Goal: Task Accomplishment & Management: Use online tool/utility

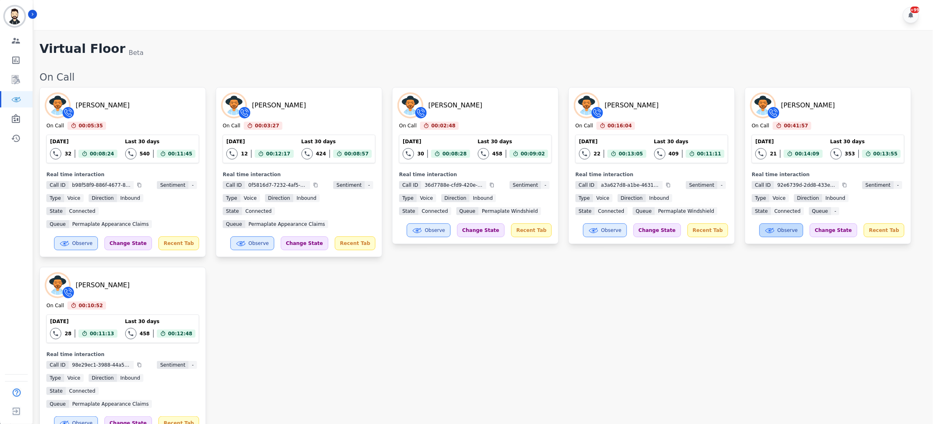
click at [794, 224] on button "Observe" at bounding box center [782, 230] width 44 height 14
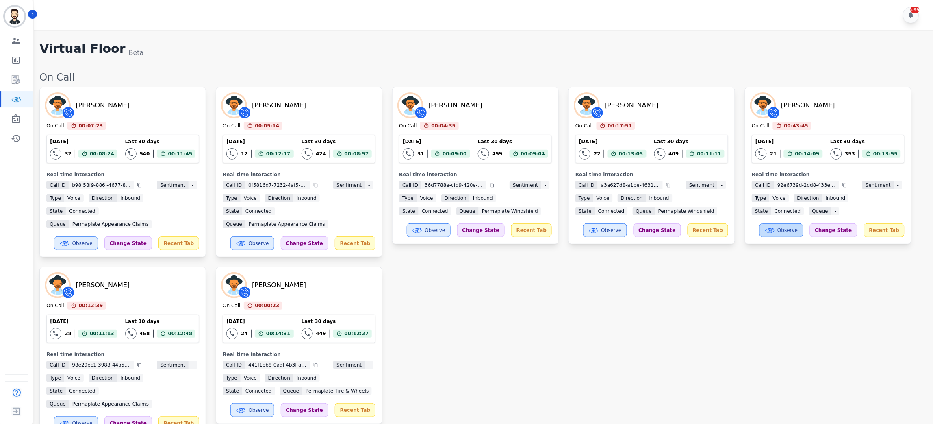
click at [797, 231] on span "Observe" at bounding box center [788, 230] width 20 height 7
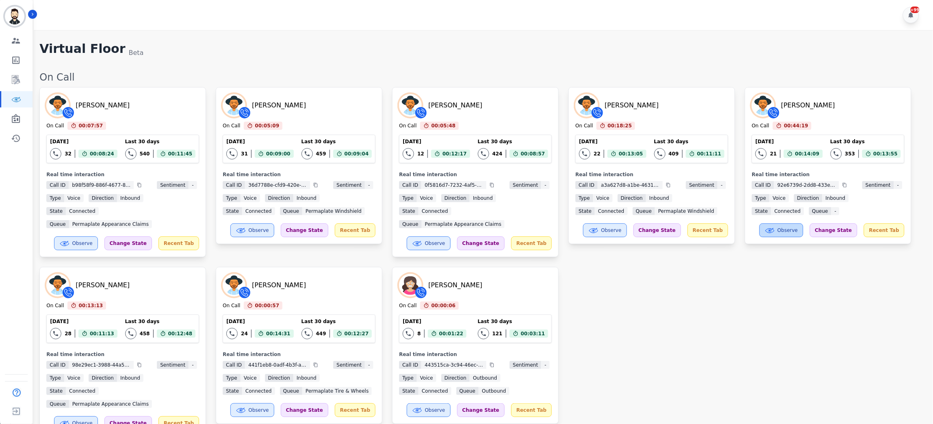
click at [799, 232] on span "Observe" at bounding box center [788, 230] width 20 height 7
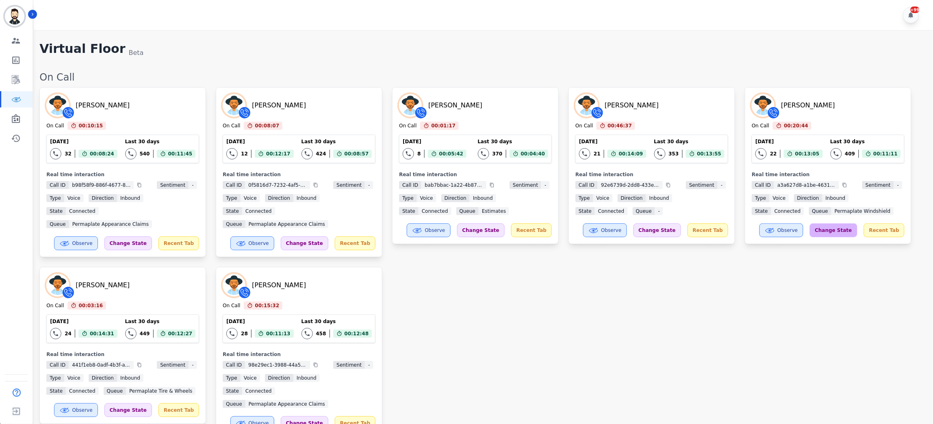
click at [853, 235] on div "Change State" at bounding box center [834, 230] width 48 height 14
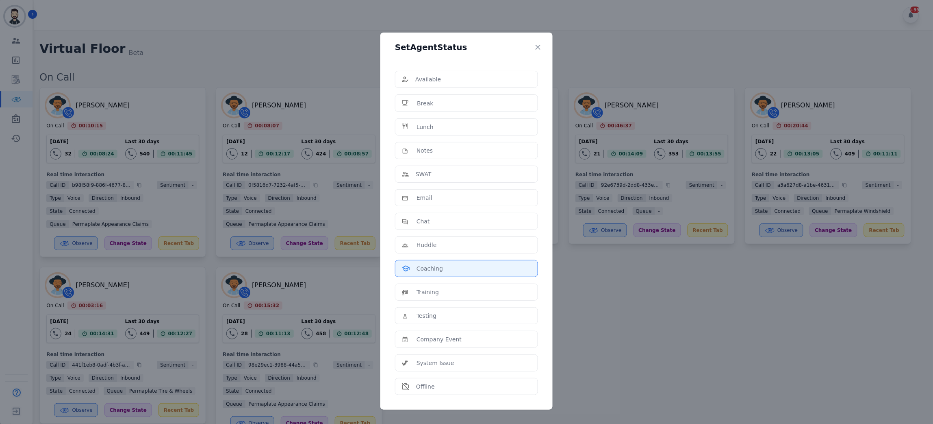
click at [437, 272] on p "Coaching" at bounding box center [430, 268] width 26 height 8
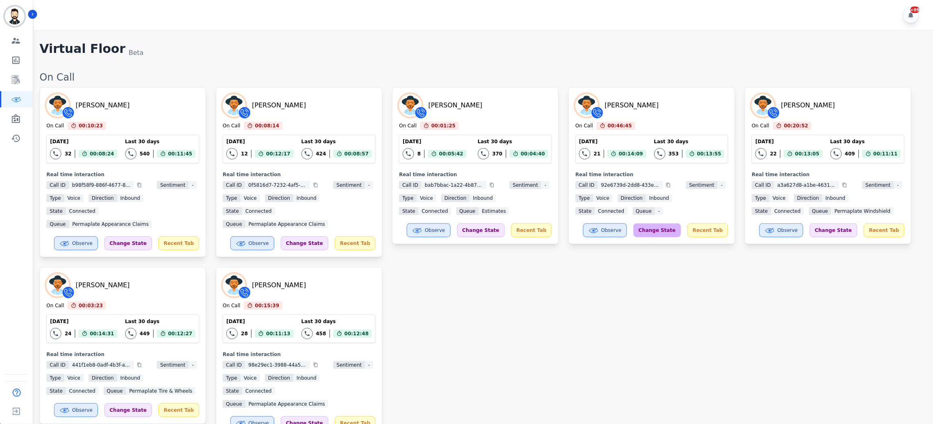
click at [655, 231] on div "Change State" at bounding box center [658, 230] width 48 height 14
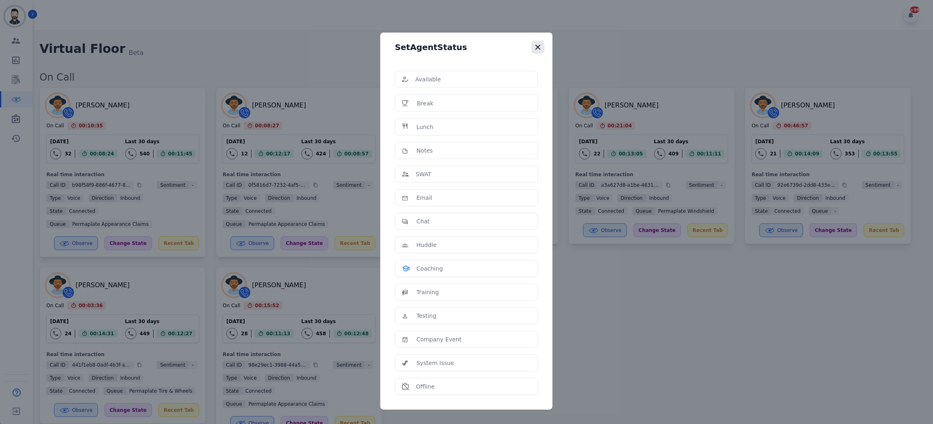
click at [537, 46] on icon "button" at bounding box center [538, 47] width 5 height 5
